Goal: Transaction & Acquisition: Purchase product/service

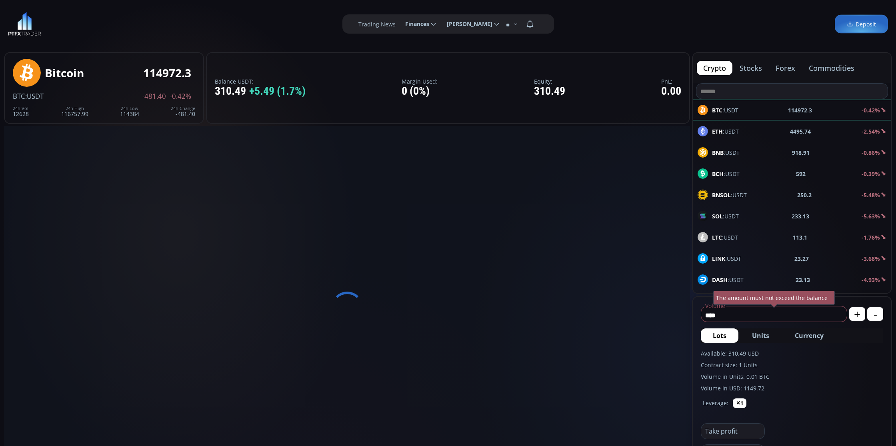
scroll to position [100, 0]
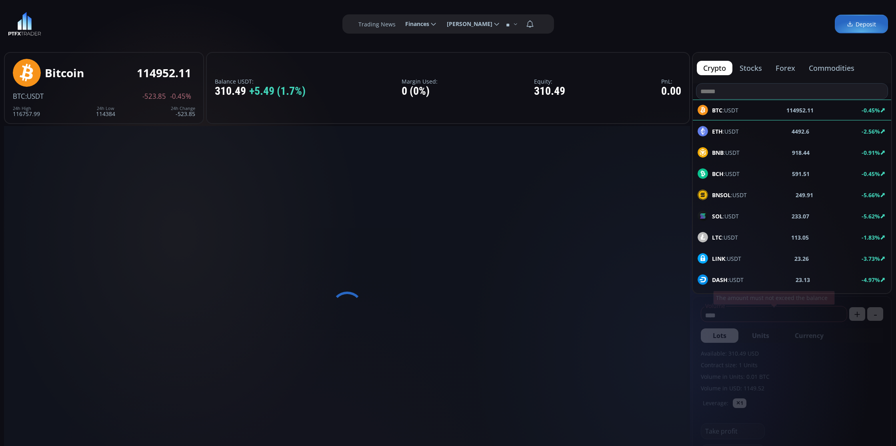
scroll to position [50, 0]
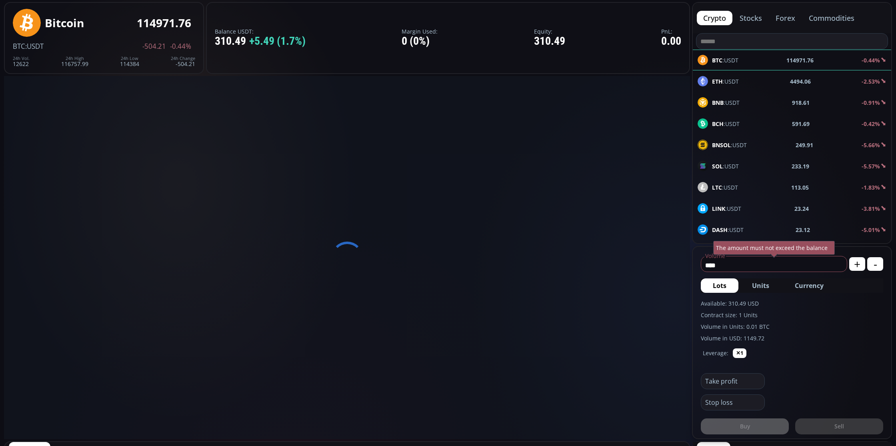
click at [751, 266] on input "****" at bounding box center [772, 265] width 142 height 13
type input "*"
click at [329, 283] on div at bounding box center [347, 257] width 686 height 363
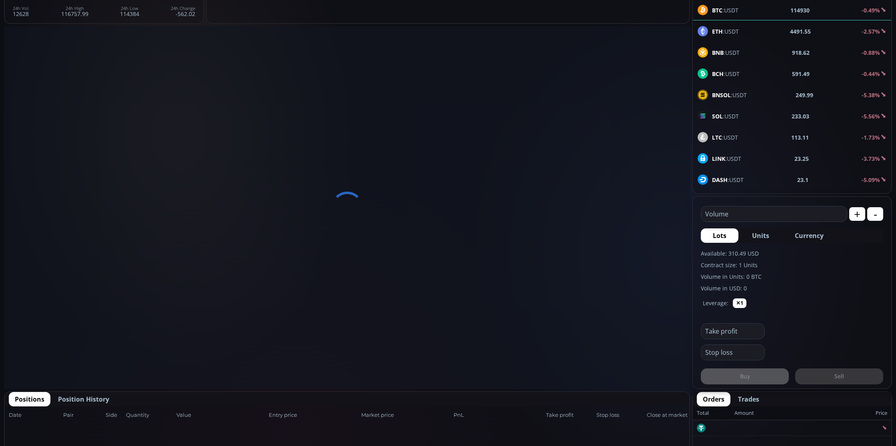
scroll to position [0, 0]
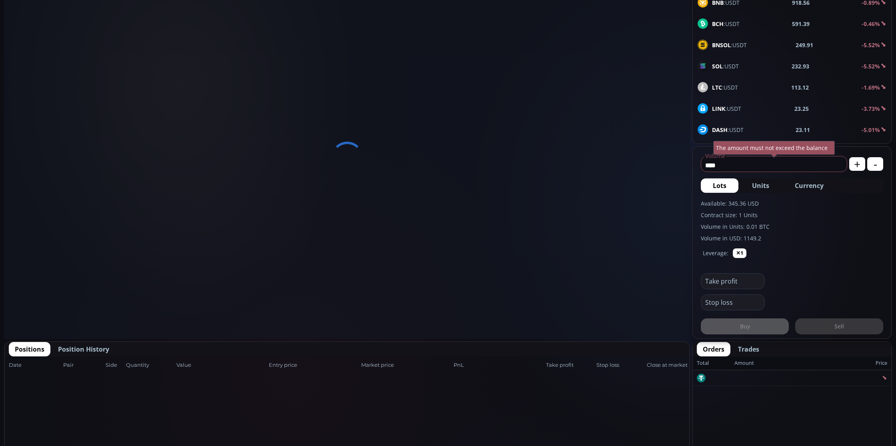
scroll to position [50, 0]
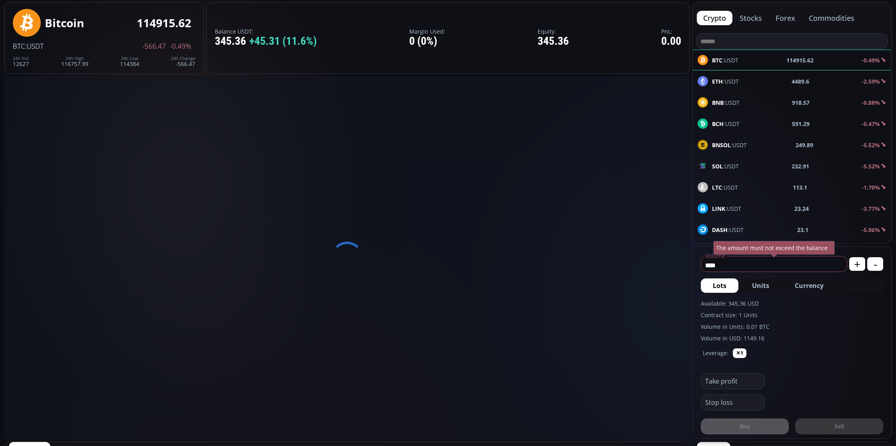
click at [521, 5] on div "Balance USDT: 345.36 +45.31 (11.6%) Margin Used: 0 (0%) Equity: 345.36 PnL: 0.00" at bounding box center [448, 38] width 484 height 72
click at [712, 84] on span "ETH :USDT" at bounding box center [725, 81] width 27 height 8
click at [783, 142] on div "BNSOL :USDT 249.9 -5.52%" at bounding box center [792, 145] width 189 height 10
click at [698, 165] on use at bounding box center [703, 166] width 10 height 10
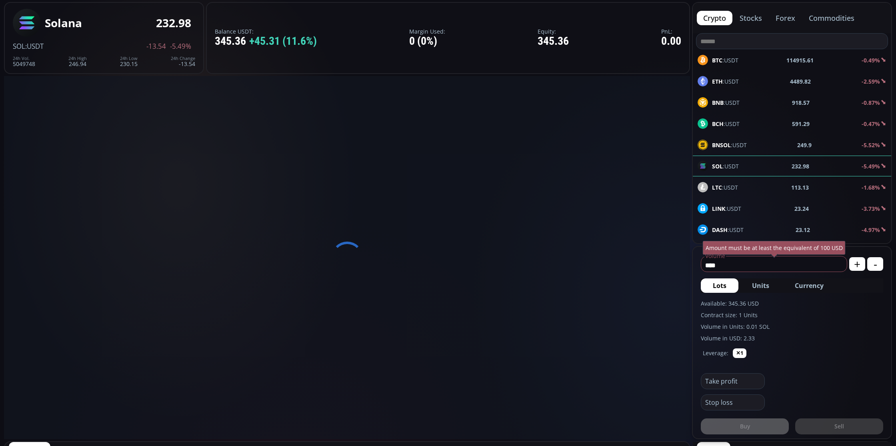
click at [722, 114] on div "BCH :USDT 591.29 -0.47%" at bounding box center [792, 123] width 198 height 21
click at [722, 72] on div "ETH :USDT 4489.82 -2.59%" at bounding box center [792, 81] width 198 height 21
click at [723, 60] on span "BTC :USDT" at bounding box center [725, 60] width 26 height 8
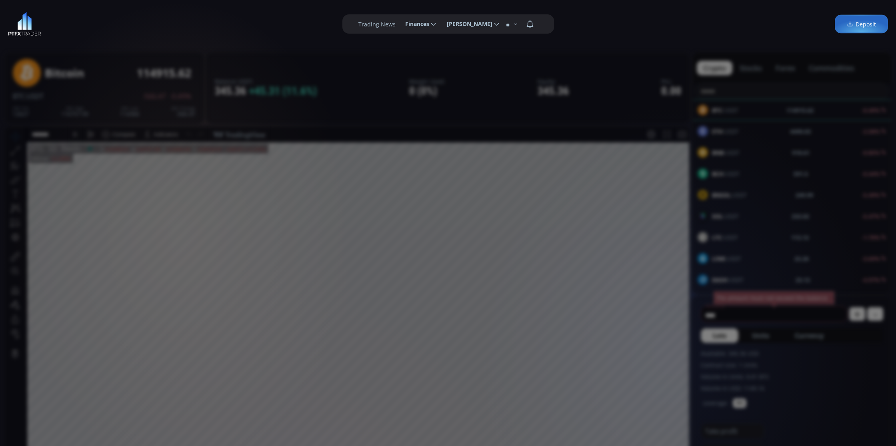
scroll to position [100, 0]
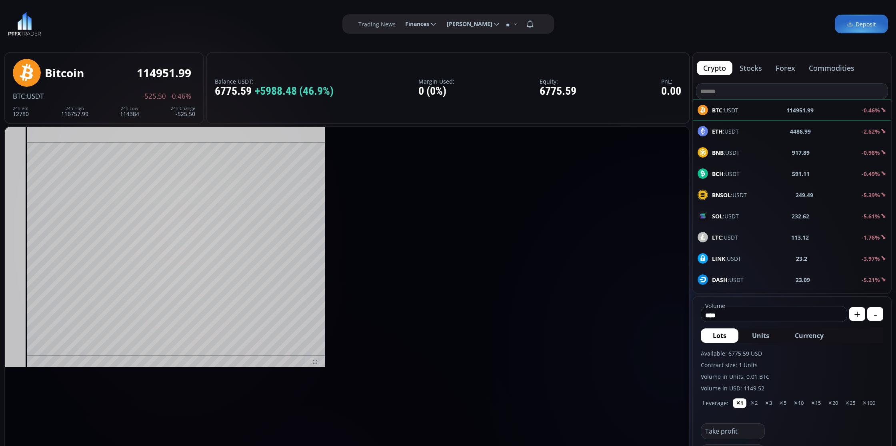
scroll to position [112, 0]
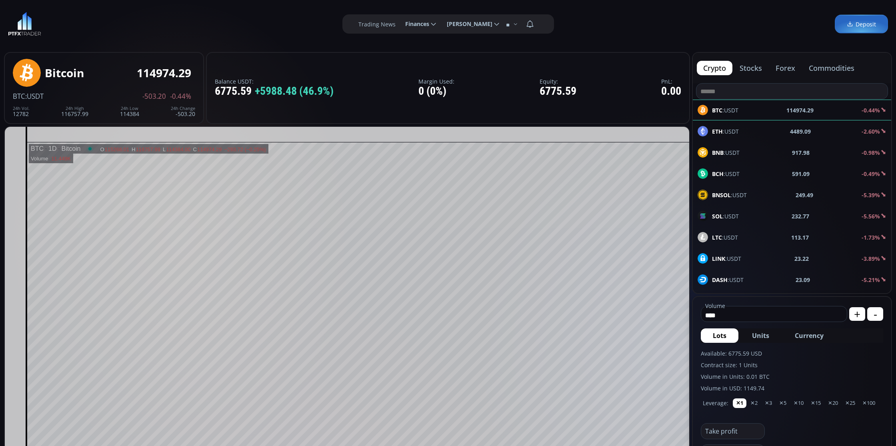
click at [595, 59] on div "Balance USDT: 6775.59 +5988.48 (46.9%) Margin Used: 0 (0%) Equity: 6775.59 PnL:…" at bounding box center [448, 88] width 484 height 72
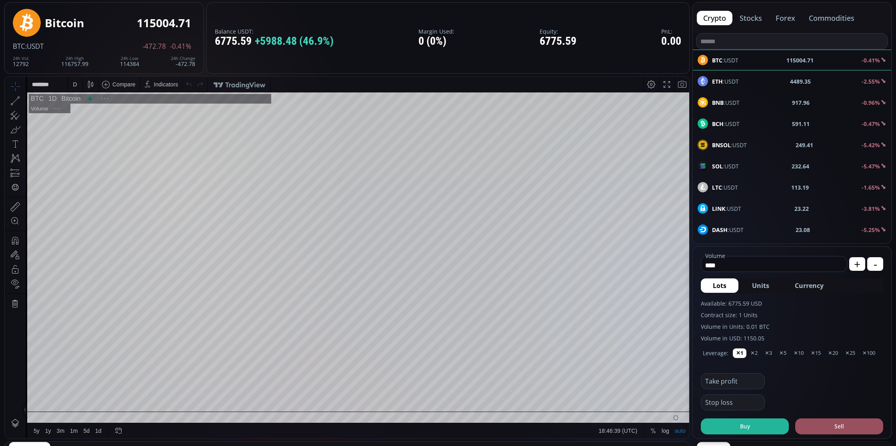
scroll to position [112, 0]
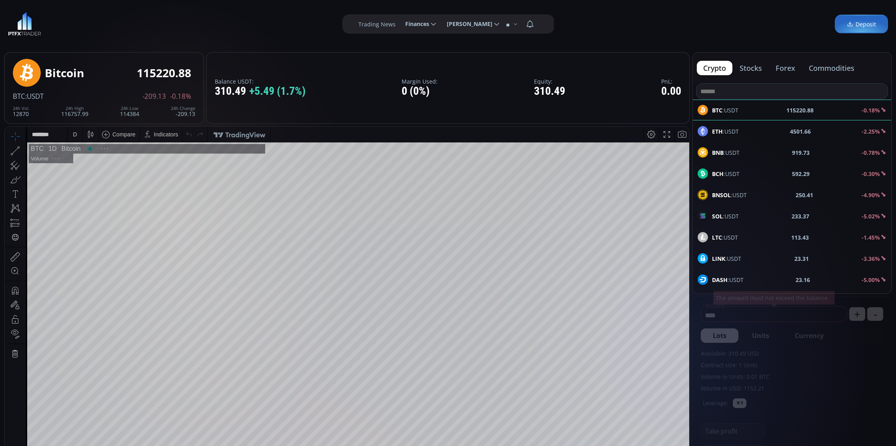
scroll to position [112, 0]
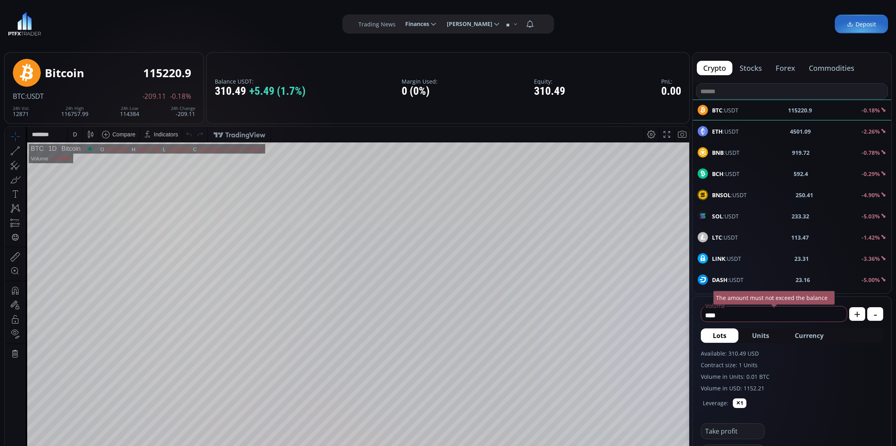
click at [743, 307] on fieldset "**** Volume USD The amount must not exceed the balance" at bounding box center [774, 312] width 146 height 19
type input "*"
click at [789, 384] on label "Volume in USD: 0" at bounding box center [792, 388] width 182 height 8
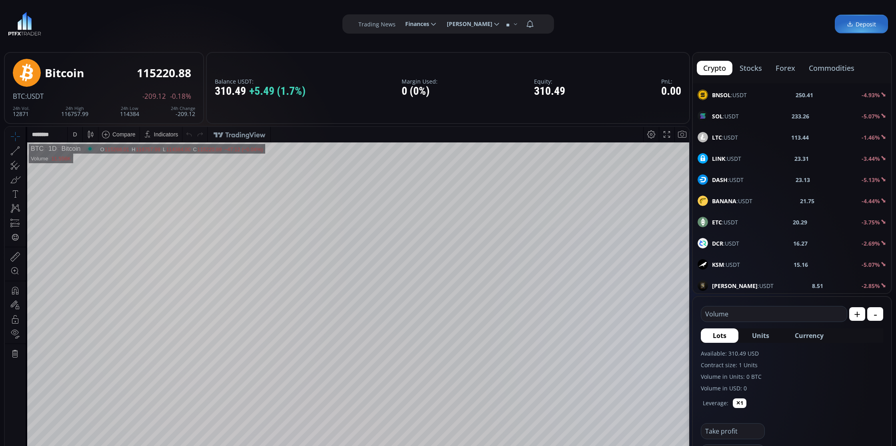
scroll to position [100, 0]
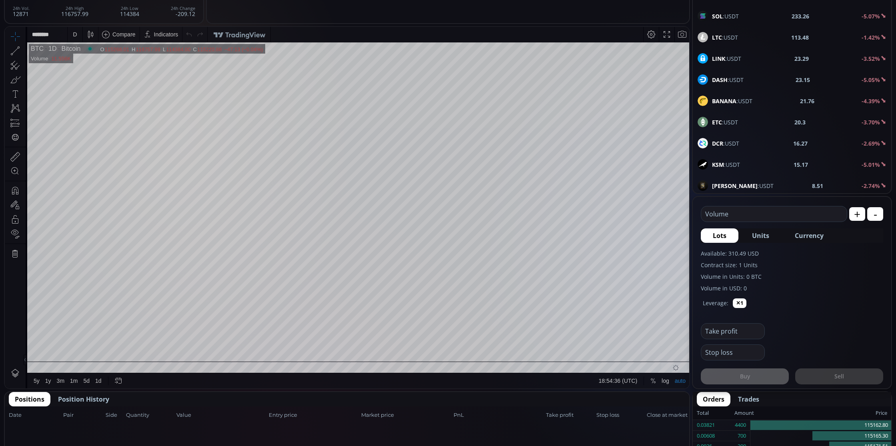
click at [759, 234] on span "Units" at bounding box center [760, 236] width 17 height 10
type input "*"
click at [810, 235] on span "Currency" at bounding box center [809, 236] width 29 height 10
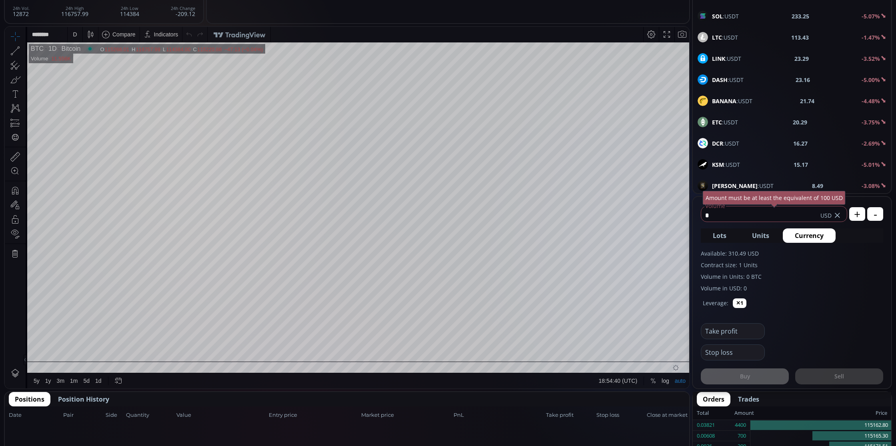
click at [728, 234] on button "Lots" at bounding box center [720, 235] width 38 height 14
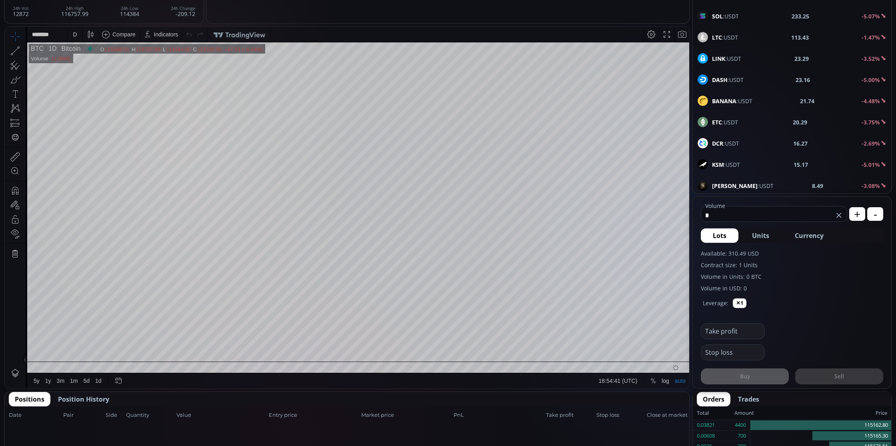
click at [762, 240] on span "Units" at bounding box center [760, 236] width 17 height 10
click at [805, 233] on span "Currency" at bounding box center [809, 236] width 29 height 10
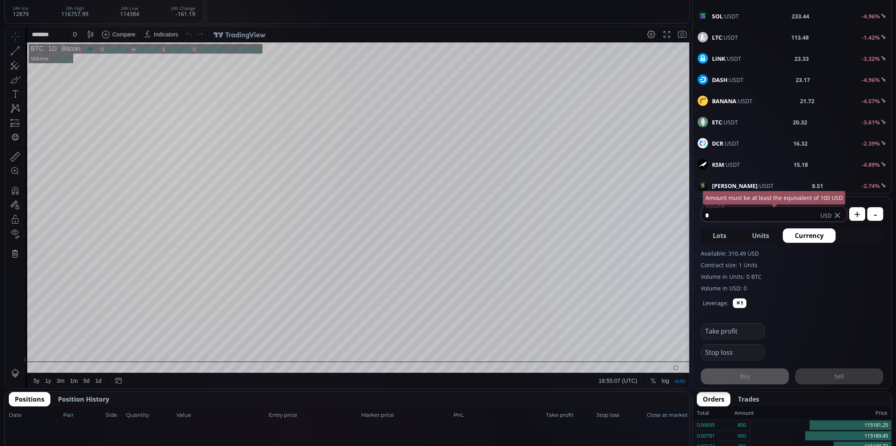
click at [726, 235] on span "Lots" at bounding box center [720, 236] width 14 height 10
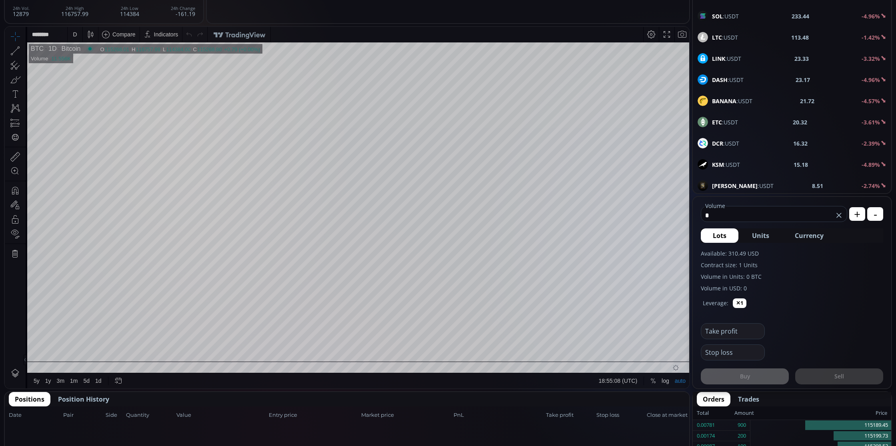
click at [763, 233] on span "Units" at bounding box center [760, 236] width 17 height 10
click at [817, 233] on span "Currency" at bounding box center [809, 236] width 29 height 10
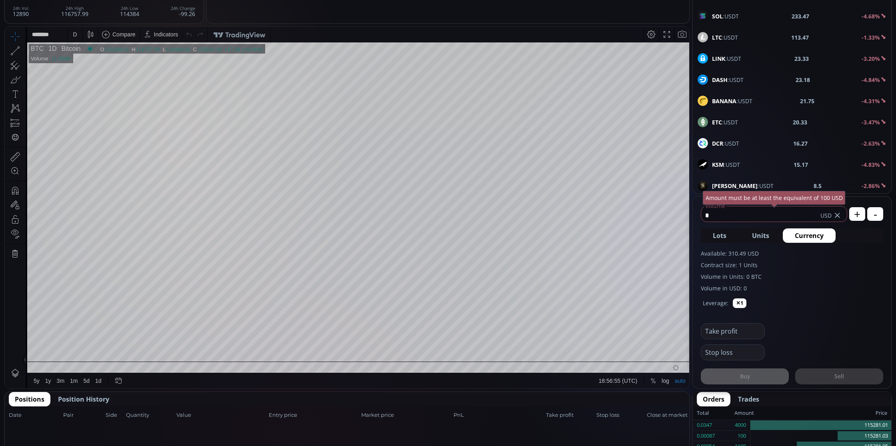
drag, startPoint x: 791, startPoint y: 234, endPoint x: 820, endPoint y: 234, distance: 29.2
click at [820, 234] on button "Currency" at bounding box center [809, 235] width 53 height 14
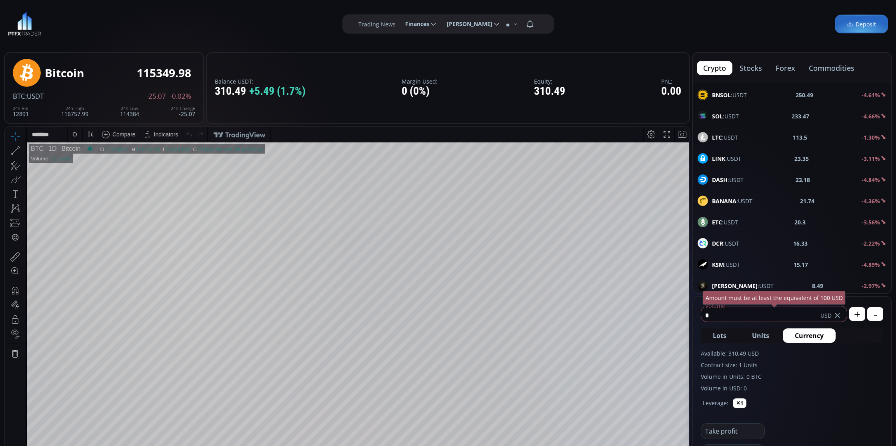
scroll to position [50, 0]
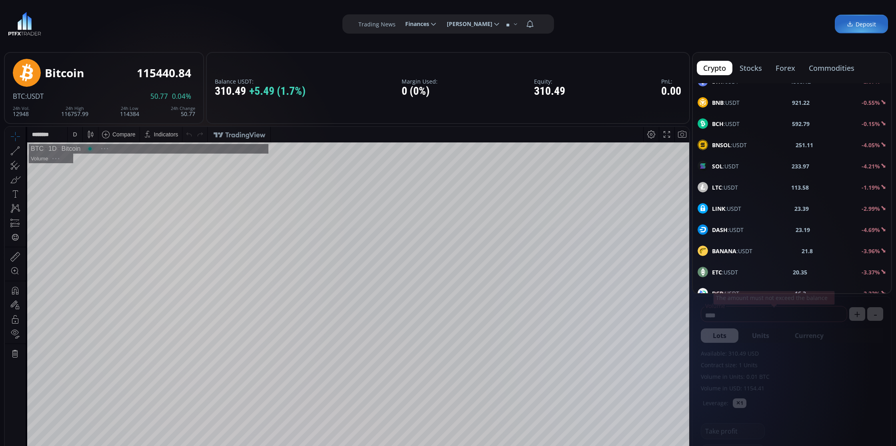
scroll to position [50, 0]
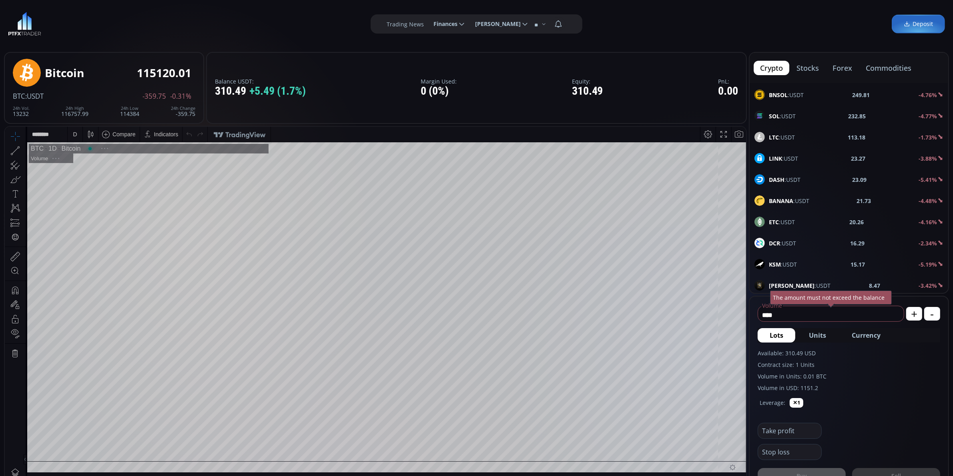
scroll to position [112, 0]
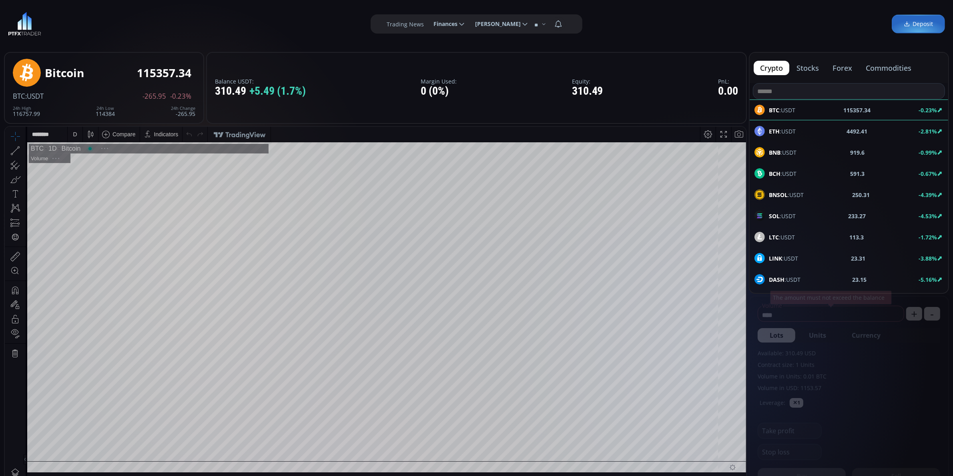
scroll to position [112, 0]
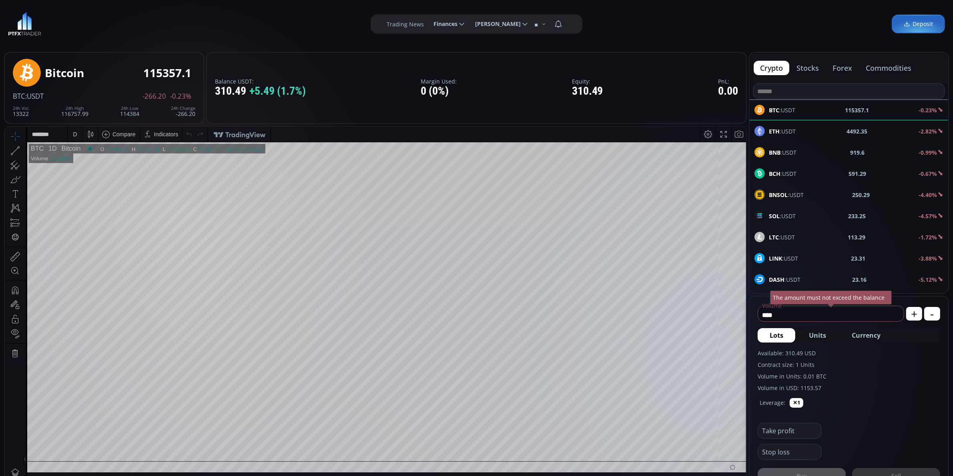
click at [869, 336] on span "Currency" at bounding box center [865, 336] width 29 height 10
click at [777, 334] on span "Lots" at bounding box center [776, 336] width 14 height 10
click at [813, 338] on span "Units" at bounding box center [816, 336] width 17 height 10
click at [873, 337] on span "Currency" at bounding box center [865, 336] width 29 height 10
type input "*********"
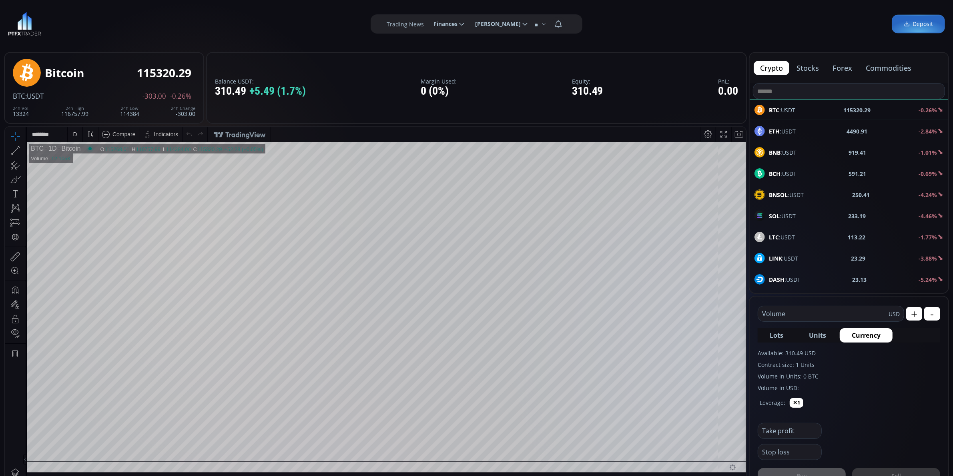
click at [775, 336] on span "Lots" at bounding box center [776, 336] width 14 height 10
click at [812, 334] on span "Units" at bounding box center [816, 336] width 17 height 10
click at [856, 333] on span "Currency" at bounding box center [865, 336] width 29 height 10
click at [810, 217] on div "SOL :USDT 233.21 -4.43%" at bounding box center [848, 216] width 189 height 10
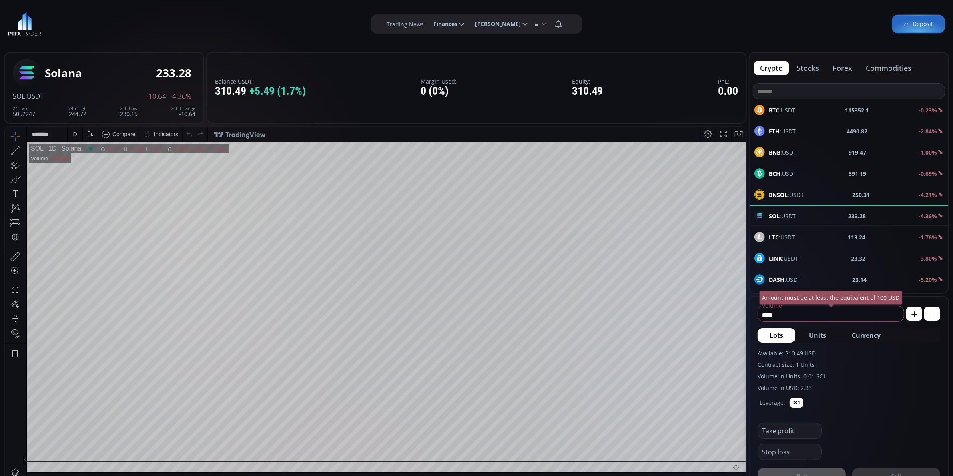
click at [74, 139] on div "D" at bounding box center [75, 133] width 7 height 15
click at [101, 160] on div "1 minute" at bounding box center [95, 163] width 49 height 6
click at [73, 135] on div "1 m" at bounding box center [76, 134] width 8 height 6
click at [96, 200] on div "30 minutes" at bounding box center [85, 201] width 27 height 6
click at [797, 278] on span "DASH :USDT" at bounding box center [784, 280] width 32 height 8
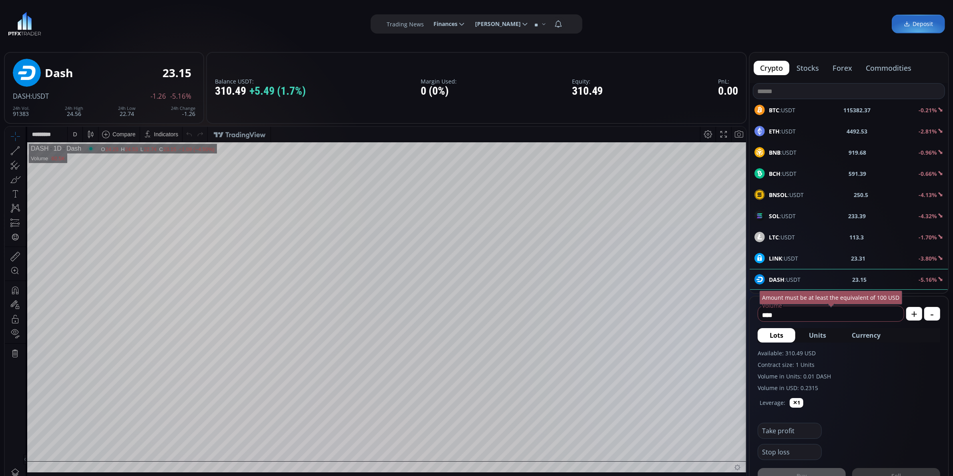
click at [74, 134] on div "D" at bounding box center [75, 134] width 4 height 6
click at [76, 160] on div "1 minute" at bounding box center [83, 163] width 22 height 6
click at [73, 129] on div "1 m" at bounding box center [76, 133] width 8 height 15
click at [95, 195] on div "30 minutes" at bounding box center [96, 201] width 56 height 13
click at [77, 132] on div "30 m" at bounding box center [77, 134] width 11 height 6
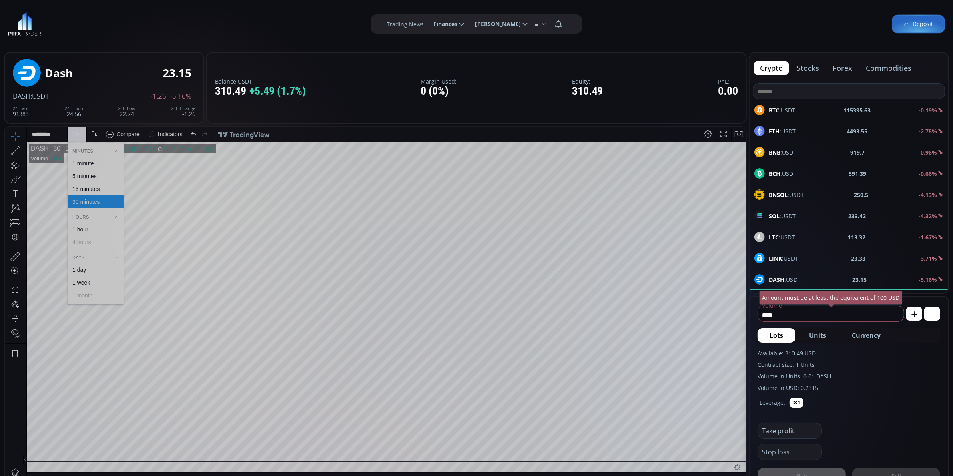
click at [90, 177] on div "5 minutes" at bounding box center [84, 176] width 24 height 6
click at [815, 101] on div "BTC :USDT 115394.01 -0.19%" at bounding box center [848, 110] width 198 height 21
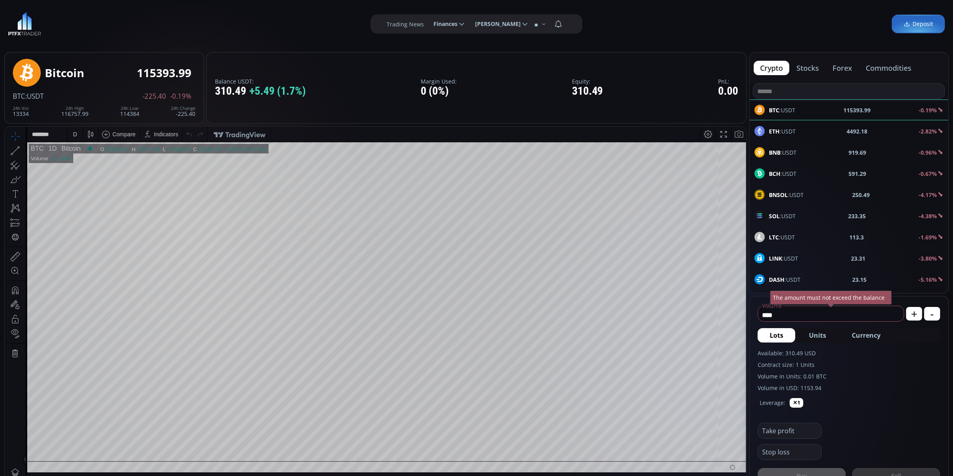
click at [72, 136] on div "D" at bounding box center [75, 133] width 7 height 15
click at [96, 157] on div "1 minute" at bounding box center [96, 163] width 56 height 13
click at [857, 336] on span "Currency" at bounding box center [865, 336] width 29 height 10
click at [805, 309] on input "*********" at bounding box center [817, 315] width 119 height 13
click at [894, 315] on use at bounding box center [893, 315] width 5 height 5
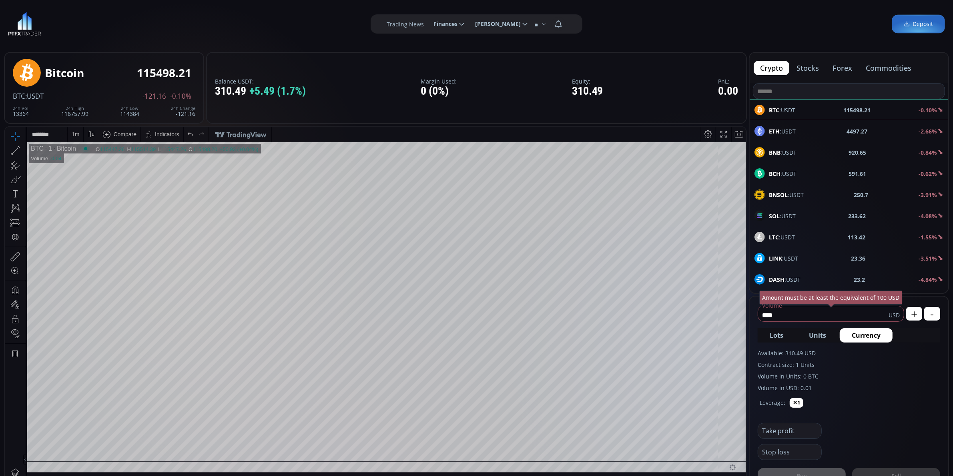
click at [859, 336] on span "Currency" at bounding box center [865, 336] width 29 height 10
click at [776, 336] on span "Lots" at bounding box center [776, 336] width 14 height 10
type input "*"
click at [805, 334] on button "Units" at bounding box center [816, 335] width 41 height 14
click at [836, 333] on button "Units" at bounding box center [816, 335] width 41 height 14
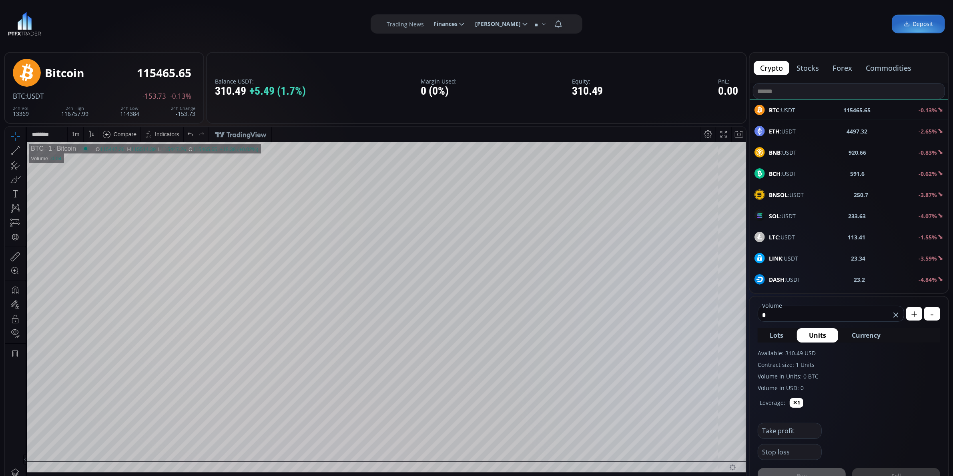
click at [851, 335] on span "Currency" at bounding box center [865, 336] width 29 height 10
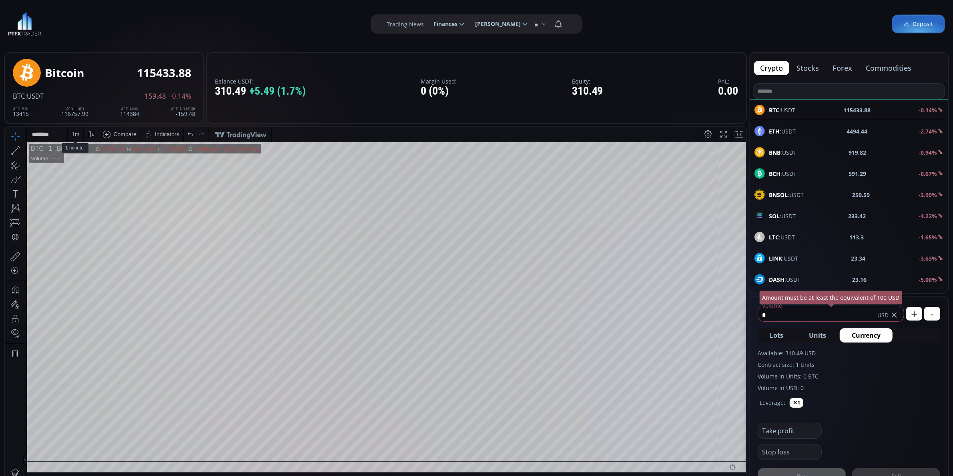
click at [76, 132] on div "1 m" at bounding box center [76, 134] width 8 height 6
click at [105, 191] on div "15 minutes" at bounding box center [95, 189] width 49 height 6
click at [75, 135] on div "15 m" at bounding box center [77, 134] width 11 height 6
click at [104, 204] on div "30 minutes" at bounding box center [95, 201] width 49 height 6
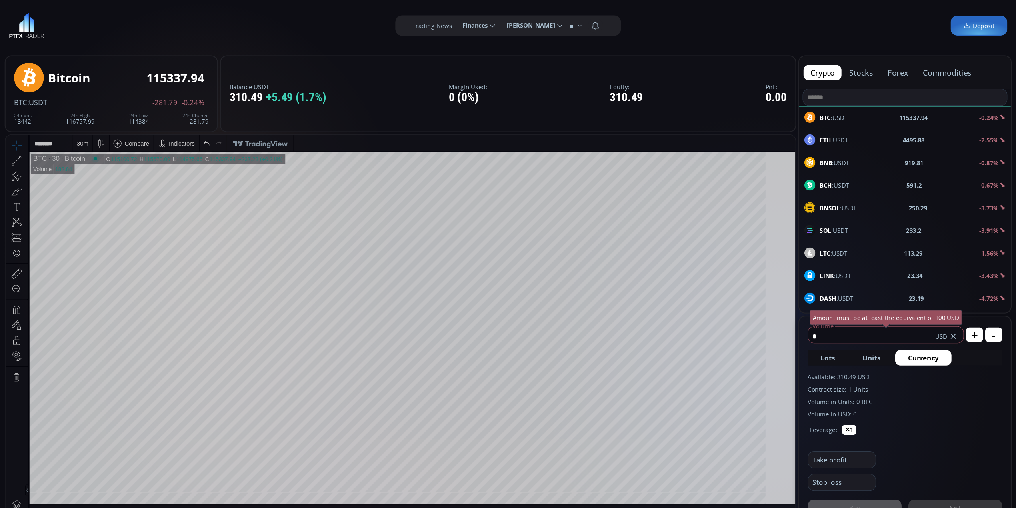
scroll to position [112, 0]
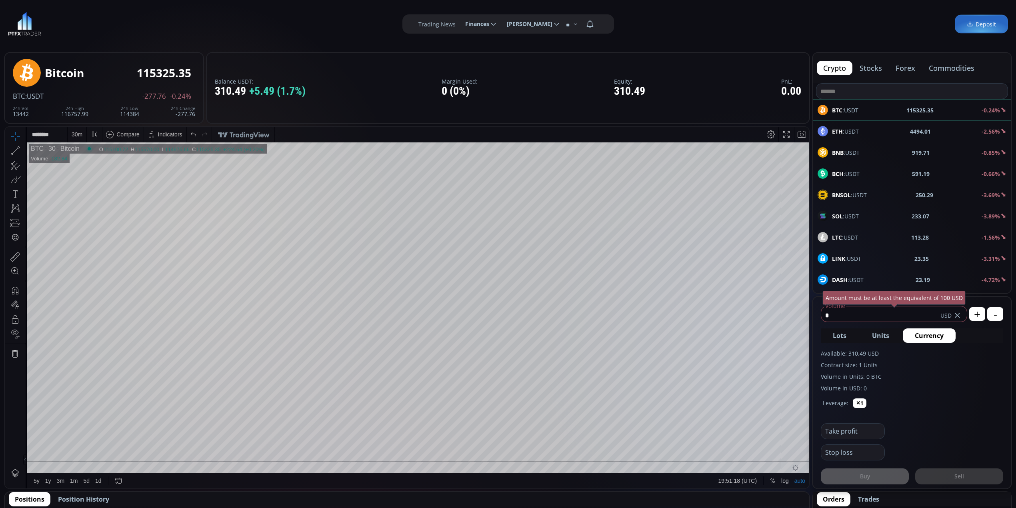
click at [80, 137] on div "30 m" at bounding box center [77, 134] width 11 height 6
click at [102, 224] on div "1 hour" at bounding box center [96, 229] width 56 height 13
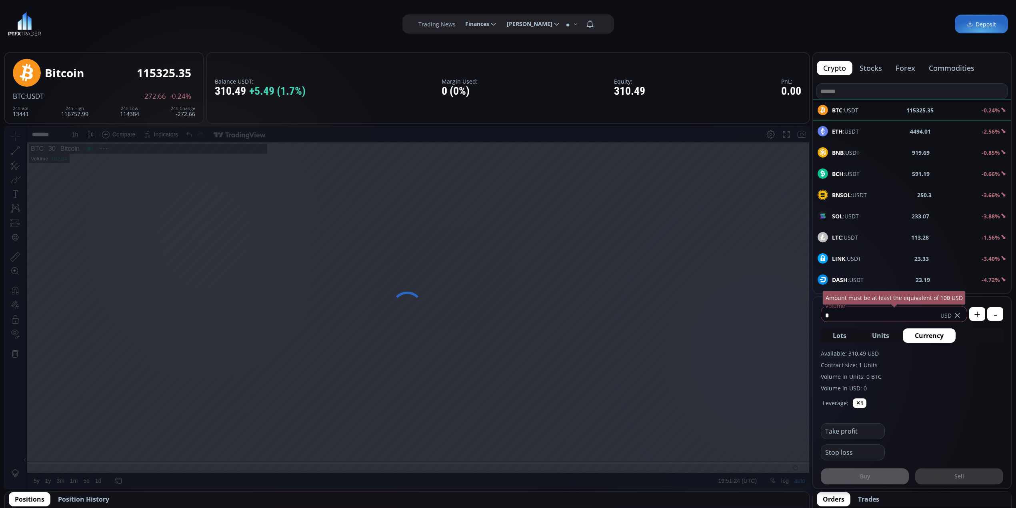
scroll to position [114, 0]
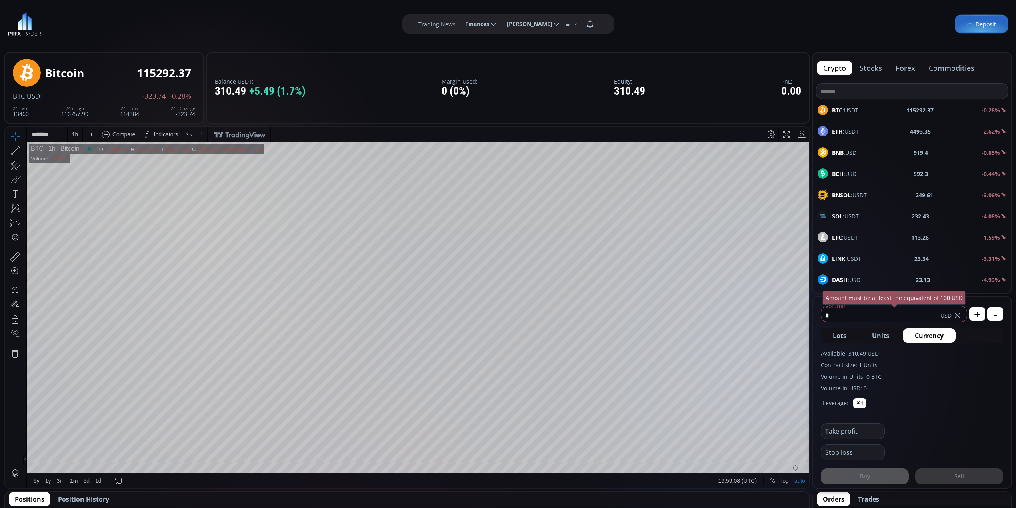
scroll to position [114, 0]
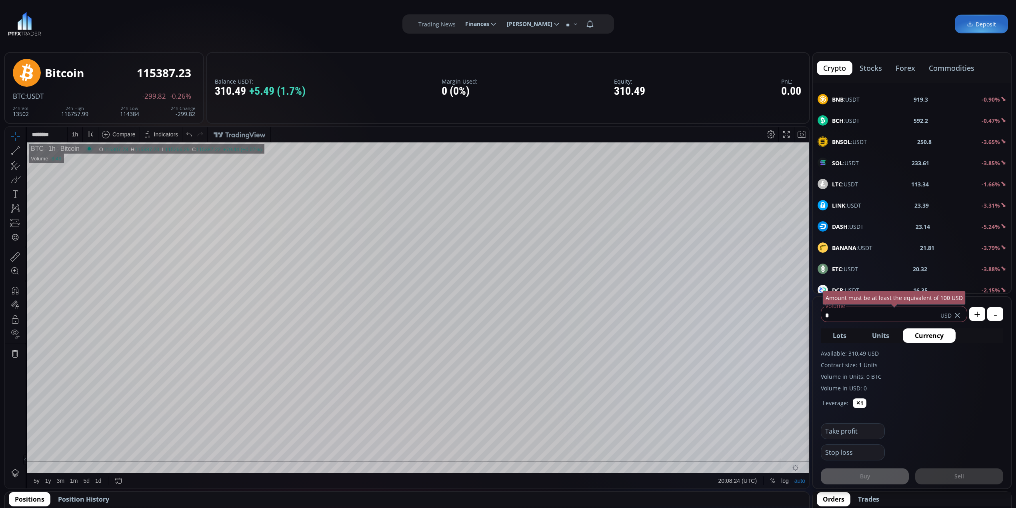
scroll to position [0, 0]
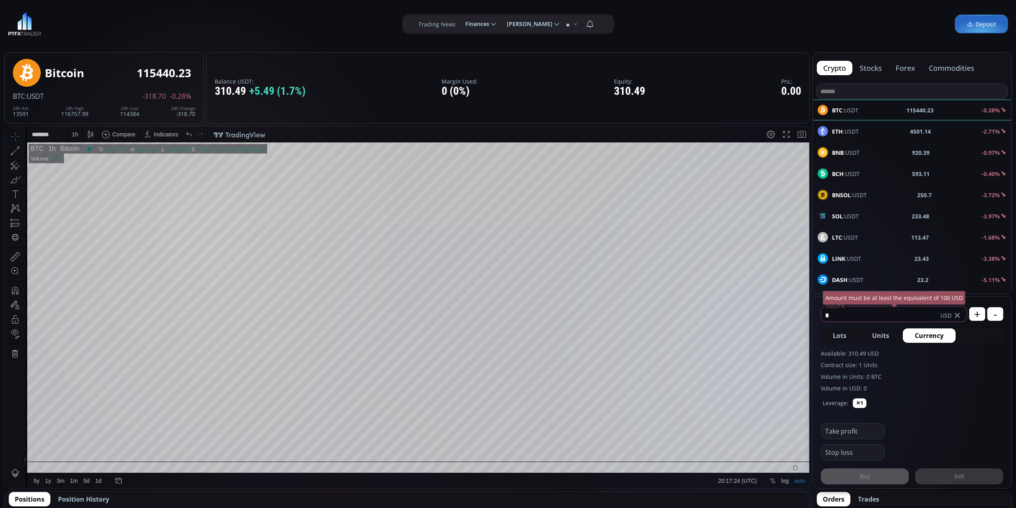
scroll to position [114, 0]
click at [78, 134] on div "1 h" at bounding box center [75, 134] width 15 height 15
click at [452, 442] on div at bounding box center [452, 443] width 11 height 11
drag, startPoint x: 874, startPoint y: 122, endPoint x: 872, endPoint y: 125, distance: 4.1
click at [872, 125] on div "ETH :USDT 4502.5 -2.55%" at bounding box center [912, 131] width 198 height 21
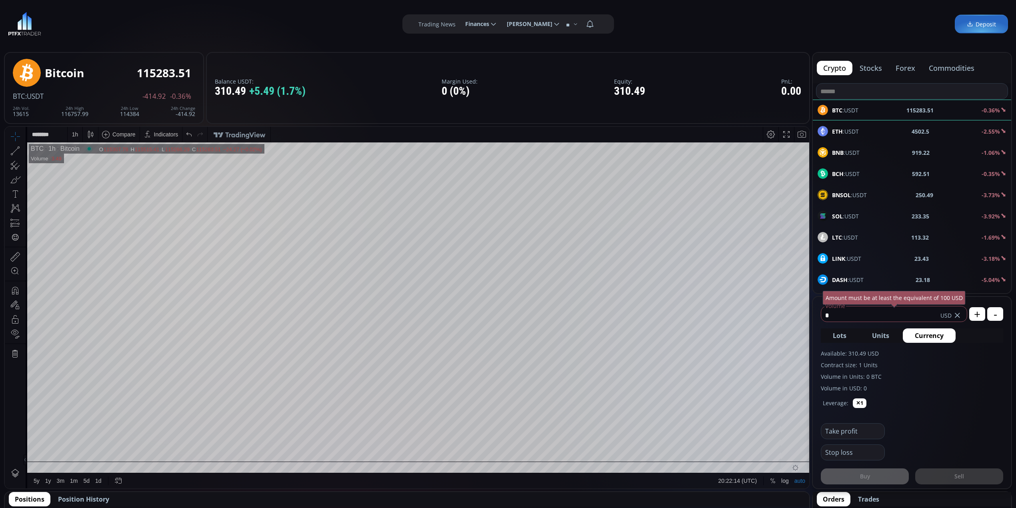
type input "****"
click at [80, 142] on div "D" at bounding box center [75, 134] width 15 height 15
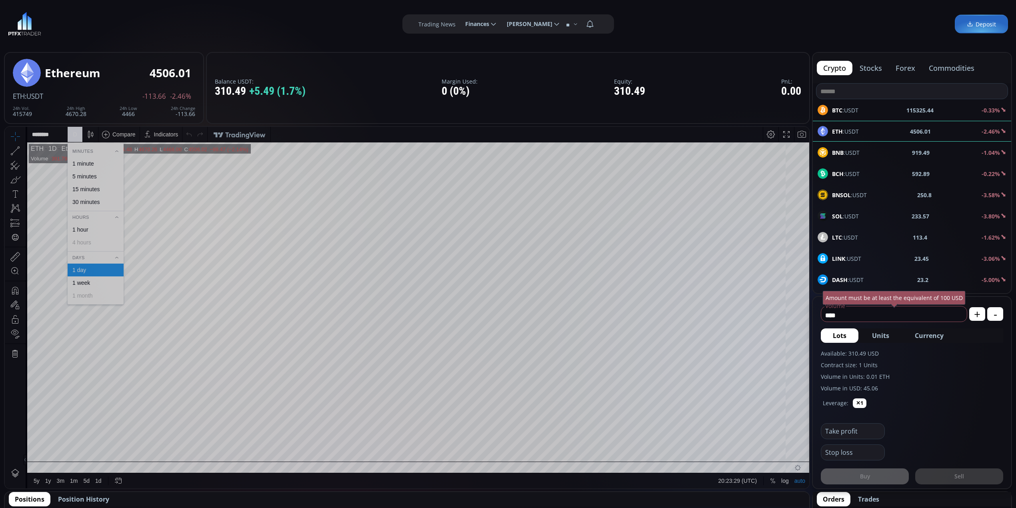
click at [101, 228] on div "1 hour" at bounding box center [95, 229] width 49 height 6
click at [452, 444] on div at bounding box center [452, 443] width 11 height 11
click at [75, 134] on div "1 h" at bounding box center [75, 134] width 6 height 6
click at [98, 202] on div "30 minutes" at bounding box center [85, 202] width 27 height 6
click at [78, 136] on div "30 m" at bounding box center [77, 134] width 11 height 6
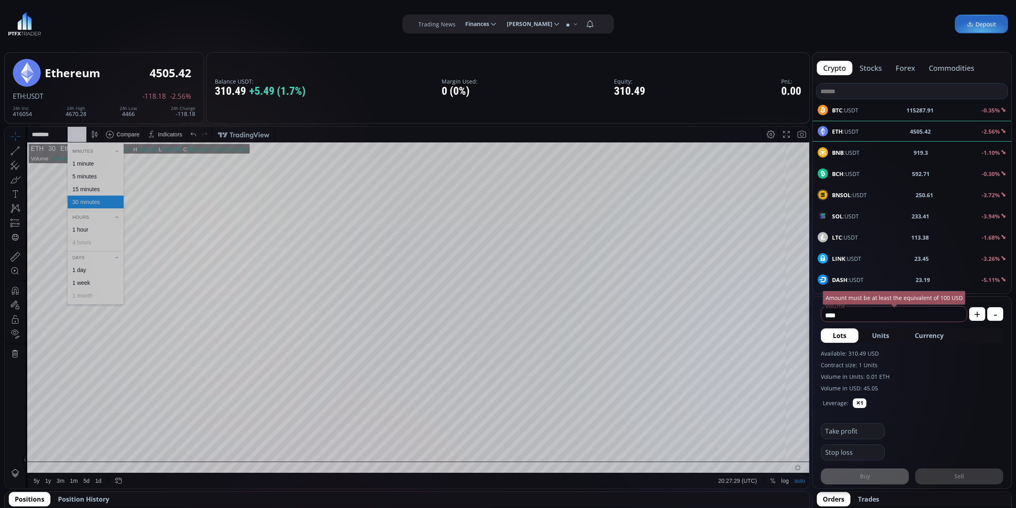
click at [110, 185] on div "15 minutes" at bounding box center [96, 189] width 56 height 13
click at [76, 136] on div "15 m" at bounding box center [77, 134] width 11 height 6
click at [105, 173] on div "5 minutes" at bounding box center [95, 176] width 49 height 6
click at [76, 135] on div "5 m" at bounding box center [76, 134] width 8 height 6
click at [89, 162] on div "1 minute" at bounding box center [83, 163] width 22 height 6
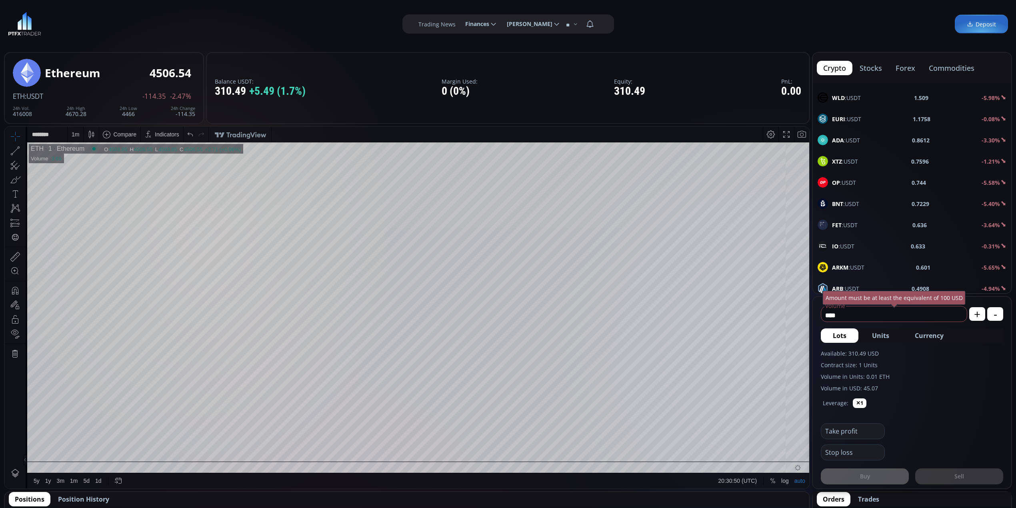
scroll to position [394, 0]
click at [848, 118] on div "XRP :USDT 2.9899 -1.60%" at bounding box center [912, 119] width 198 height 21
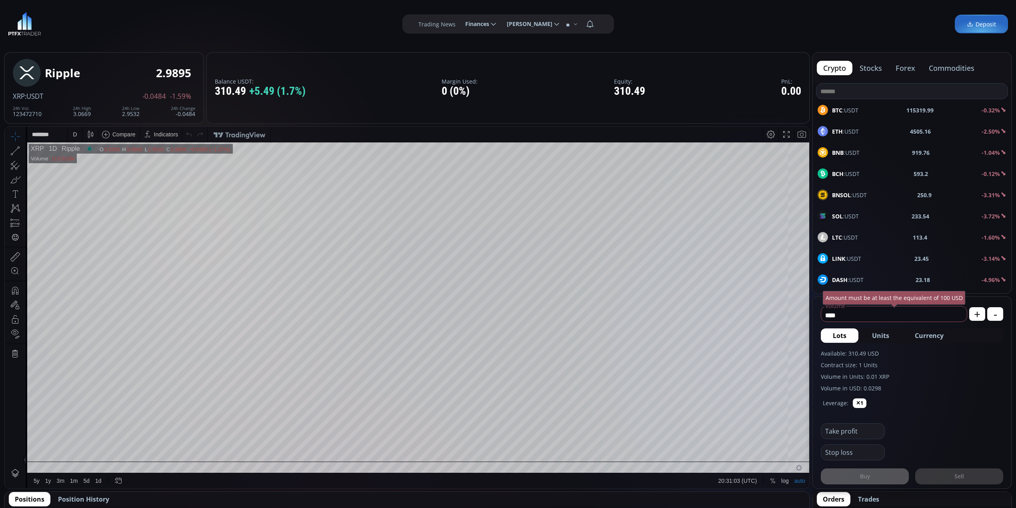
click at [862, 213] on div "SOL :USDT 233.54 -3.72%" at bounding box center [912, 216] width 189 height 10
